Goal: Information Seeking & Learning: Find specific fact

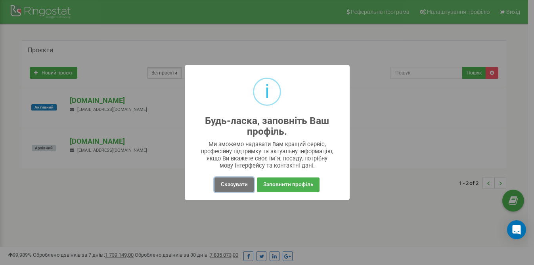
click at [225, 184] on button "Скасувати" at bounding box center [233, 185] width 39 height 15
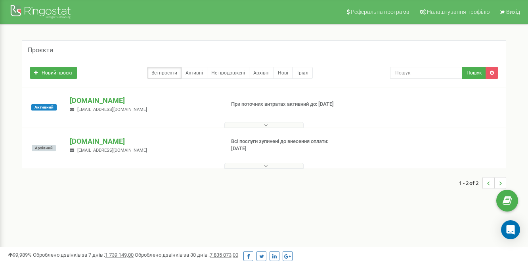
click at [149, 114] on div "Активний resident-development.com resdevanalytics@gmail.com При поточних витрат…" at bounding box center [264, 111] width 480 height 32
click at [139, 122] on div at bounding box center [264, 123] width 480 height 8
click at [121, 102] on p "[DOMAIN_NAME]" at bounding box center [144, 100] width 148 height 10
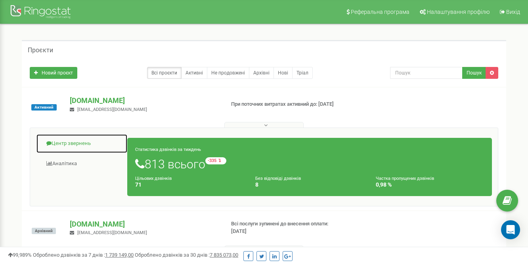
click at [84, 142] on link "Центр звернень" at bounding box center [82, 143] width 92 height 19
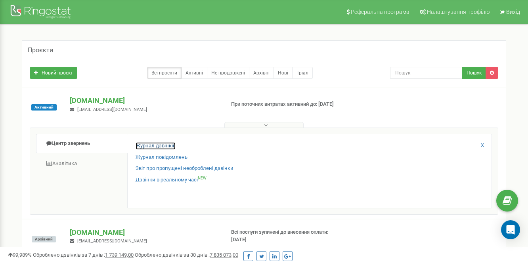
click at [158, 145] on link "Журнал дзвінків" at bounding box center [156, 146] width 40 height 8
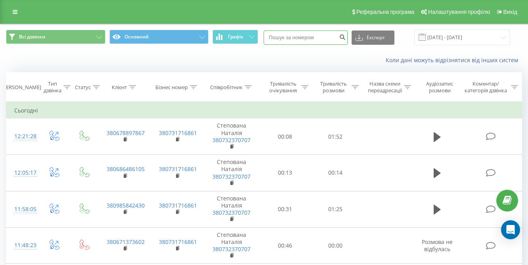
click at [306, 38] on input at bounding box center [306, 38] width 84 height 14
paste input "380675025711"
type input "380675025711"
click at [346, 37] on icon "submit" at bounding box center [342, 36] width 7 height 5
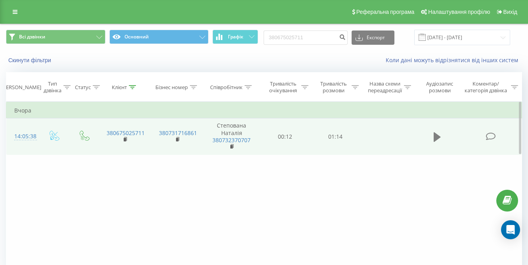
click at [438, 133] on icon at bounding box center [436, 137] width 7 height 11
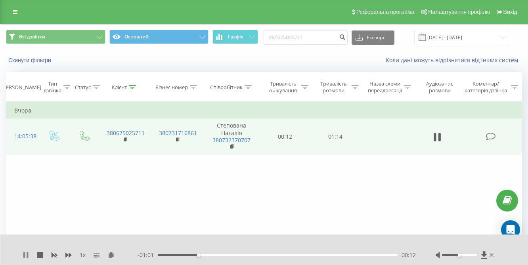
click at [23, 256] on icon at bounding box center [24, 255] width 2 height 6
